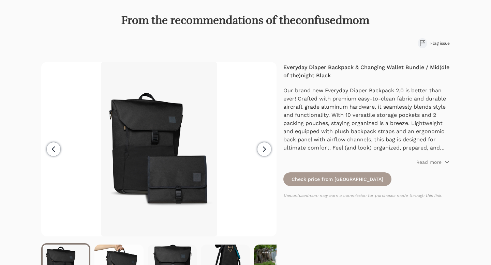
scroll to position [39, 0]
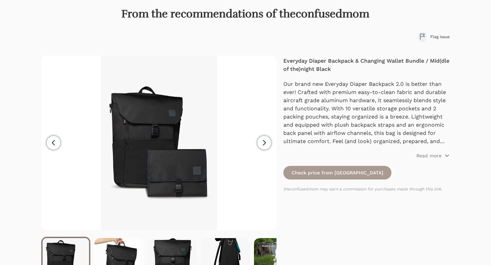
click at [265, 143] on icon "button" at bounding box center [264, 142] width 2 height 5
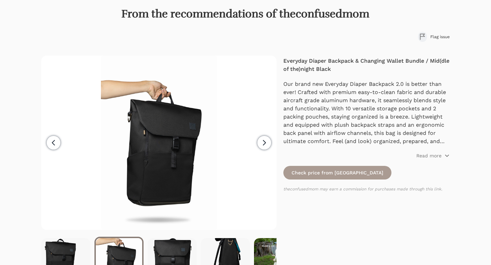
click at [265, 143] on icon "button" at bounding box center [264, 142] width 2 height 5
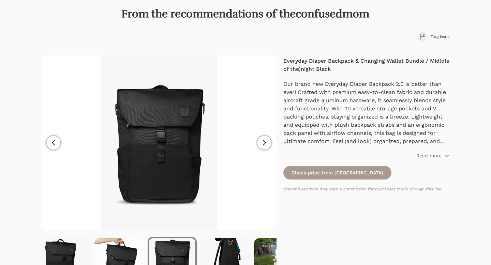
click at [265, 143] on icon "button" at bounding box center [264, 142] width 2 height 5
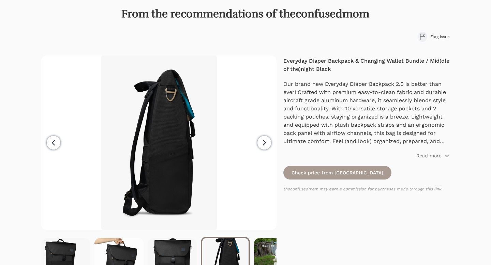
click at [265, 143] on icon "button" at bounding box center [264, 142] width 2 height 5
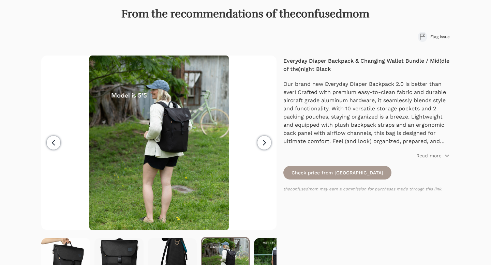
click at [265, 143] on icon "button" at bounding box center [264, 142] width 2 height 5
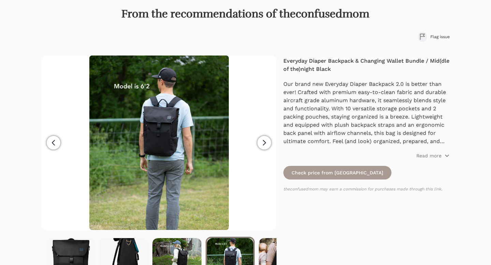
scroll to position [0, 106]
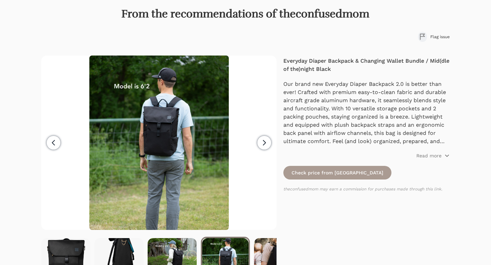
click at [265, 143] on icon "button" at bounding box center [264, 142] width 2 height 5
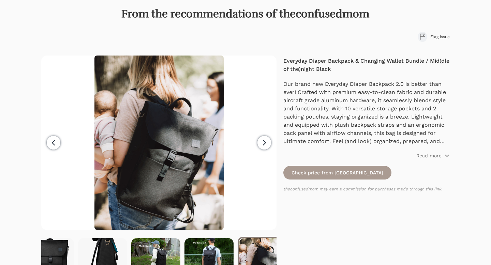
scroll to position [0, 137]
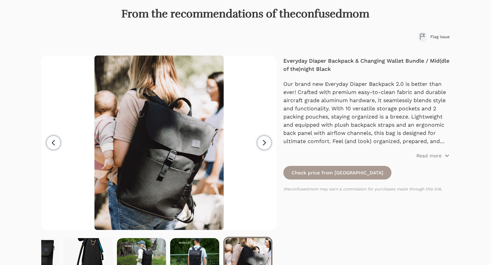
click at [263, 141] on icon "button" at bounding box center [264, 142] width 2 height 5
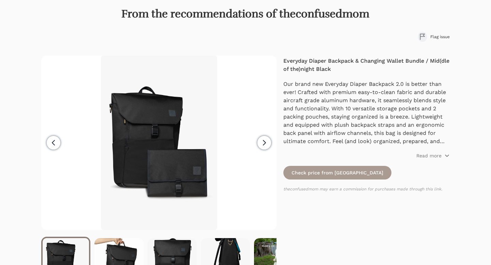
click at [263, 141] on icon "button" at bounding box center [264, 142] width 2 height 5
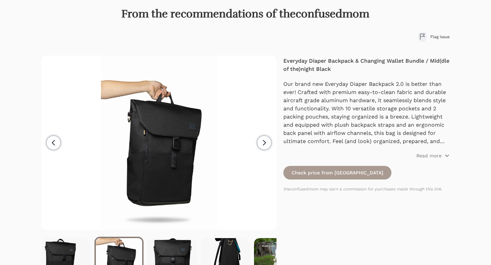
click at [263, 141] on icon "button" at bounding box center [264, 142] width 2 height 5
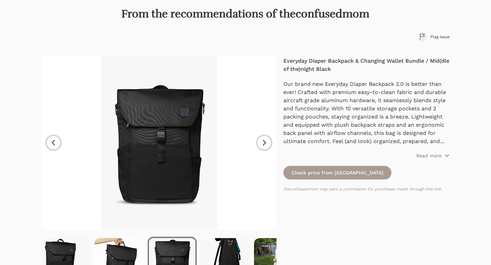
click at [263, 141] on icon "button" at bounding box center [264, 143] width 8 height 8
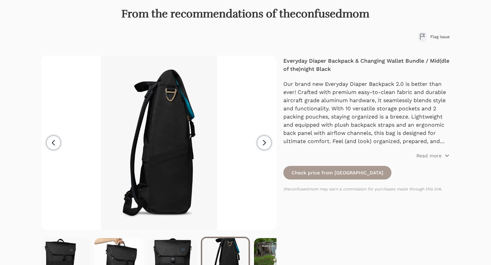
click at [263, 141] on icon "button" at bounding box center [264, 143] width 8 height 8
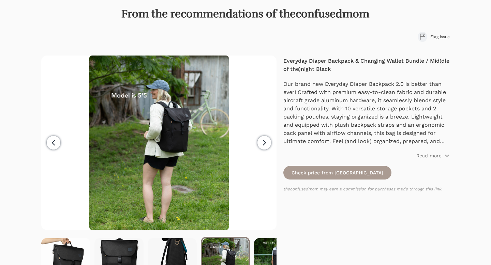
click at [263, 141] on icon "button" at bounding box center [264, 143] width 8 height 8
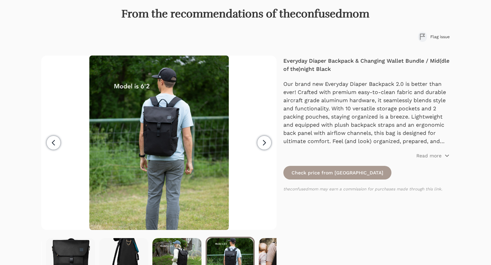
scroll to position [0, 106]
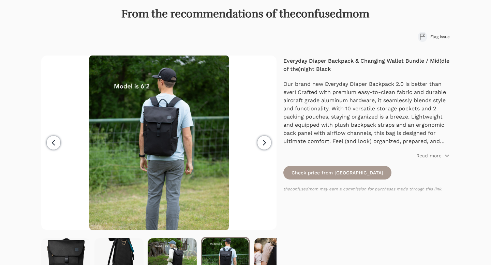
click at [55, 147] on span "Previous" at bounding box center [54, 143] width 14 height 14
